Goal: Find specific page/section: Find specific page/section

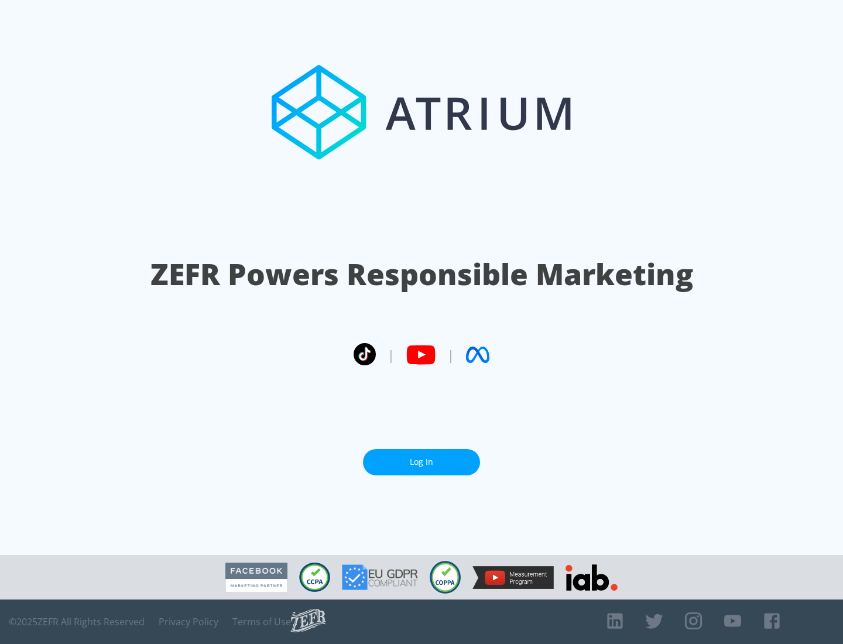
click at [422, 457] on link "Log In" at bounding box center [421, 462] width 117 height 26
